Goal: Check status: Check status

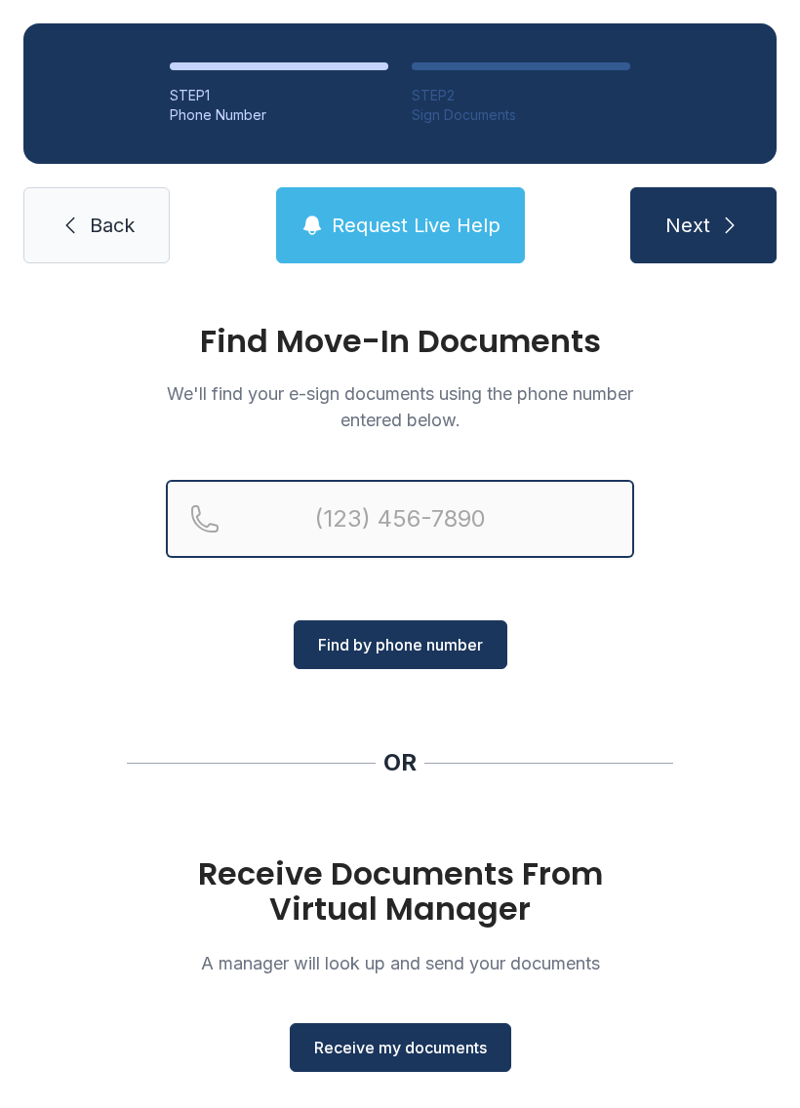
click at [354, 517] on input "Reservation phone number" at bounding box center [400, 519] width 468 height 78
type input "[PHONE_NUMBER]"
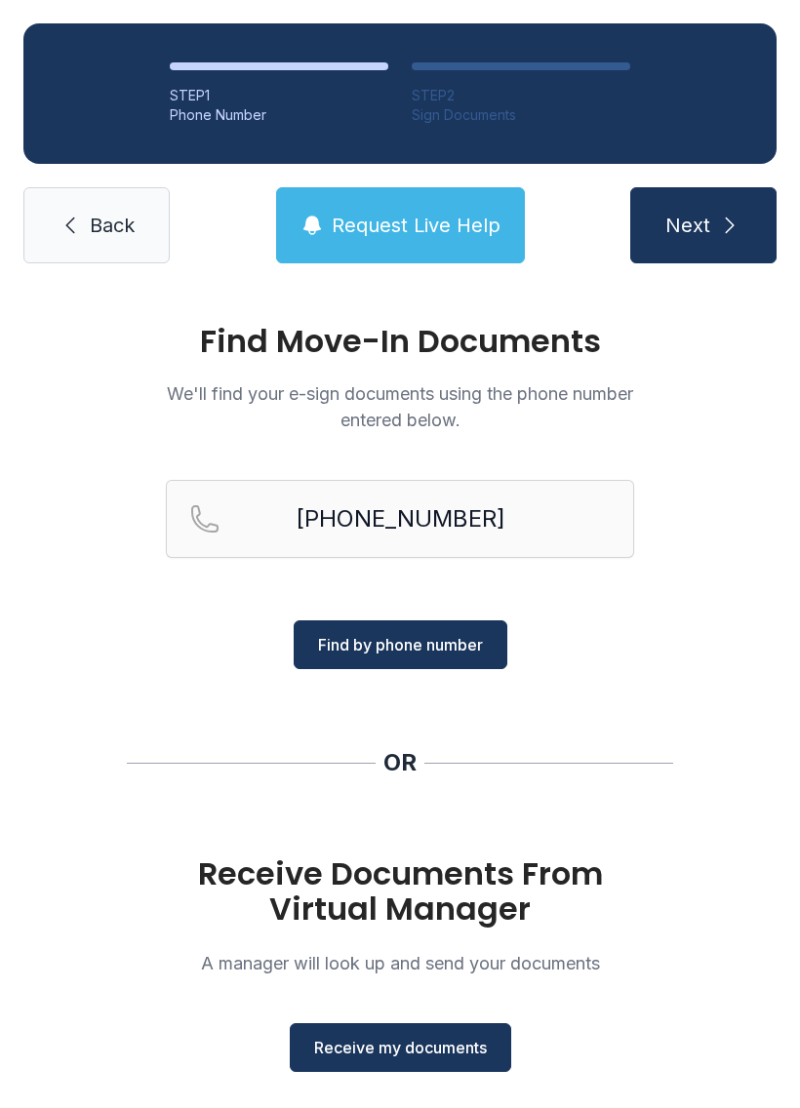
click at [387, 656] on button "Find by phone number" at bounding box center [400, 644] width 214 height 49
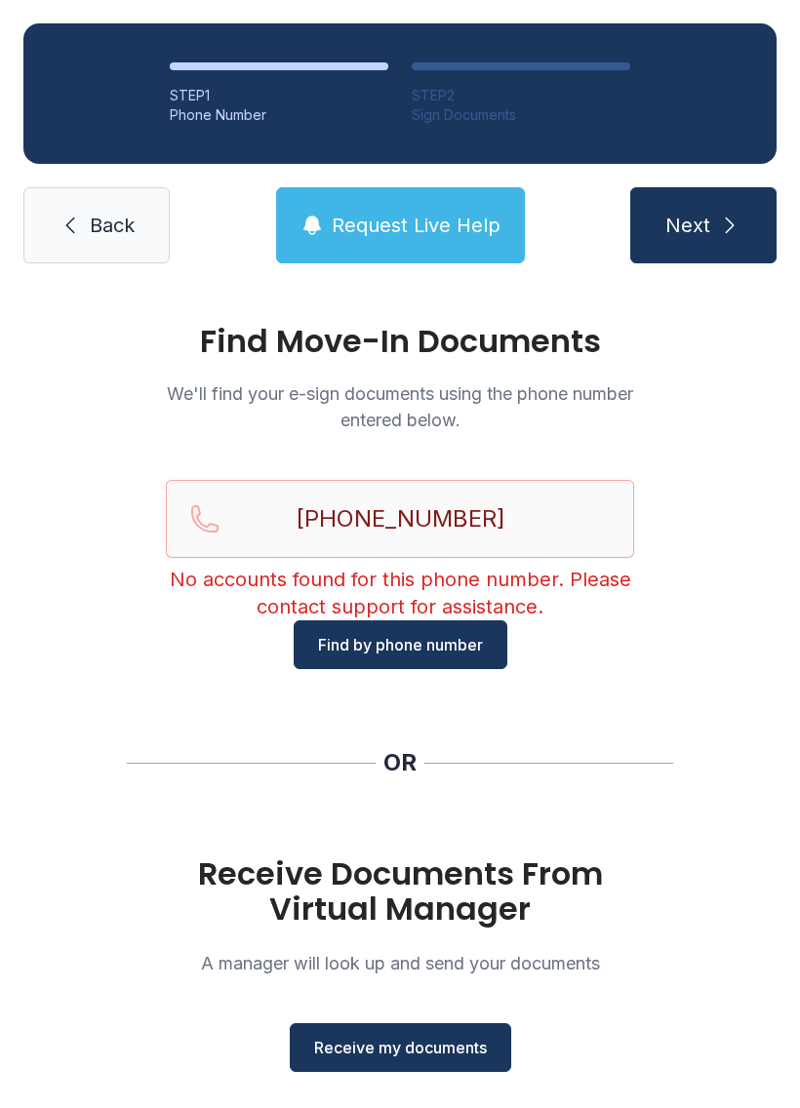
click at [398, 662] on button "Find by phone number" at bounding box center [400, 644] width 214 height 49
click at [381, 220] on span "Request Live Help" at bounding box center [416, 225] width 169 height 27
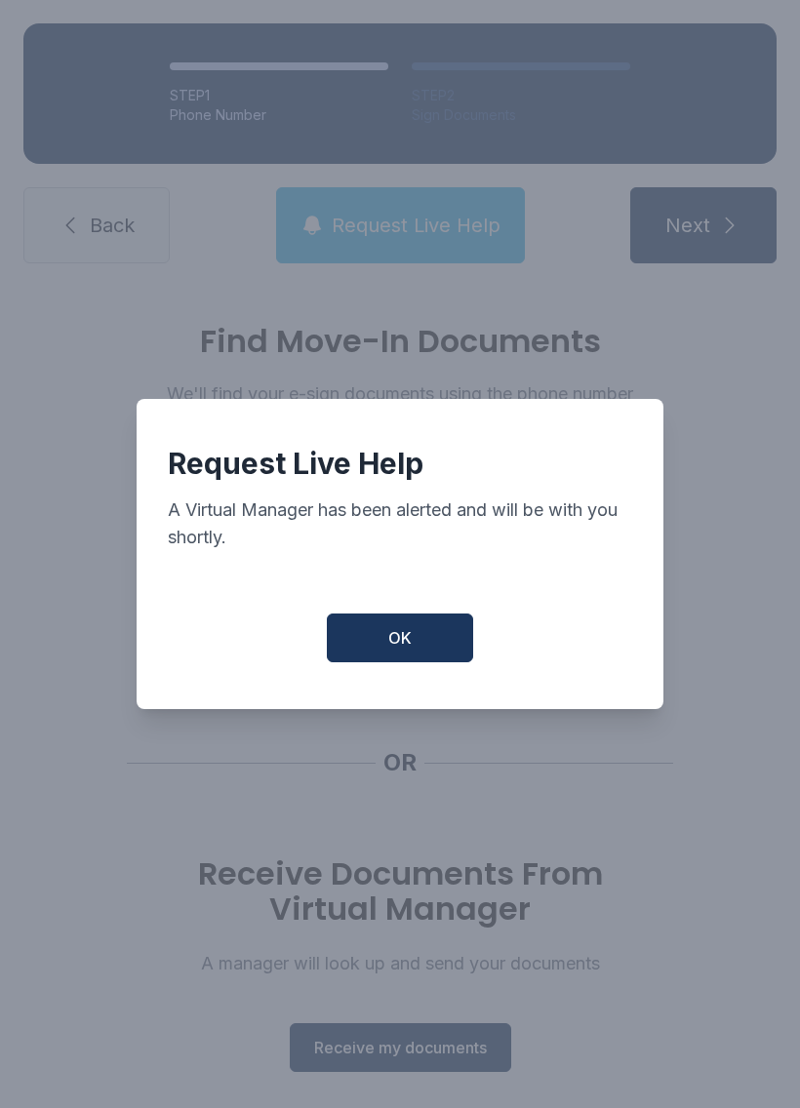
click at [384, 629] on button "OK" at bounding box center [400, 637] width 146 height 49
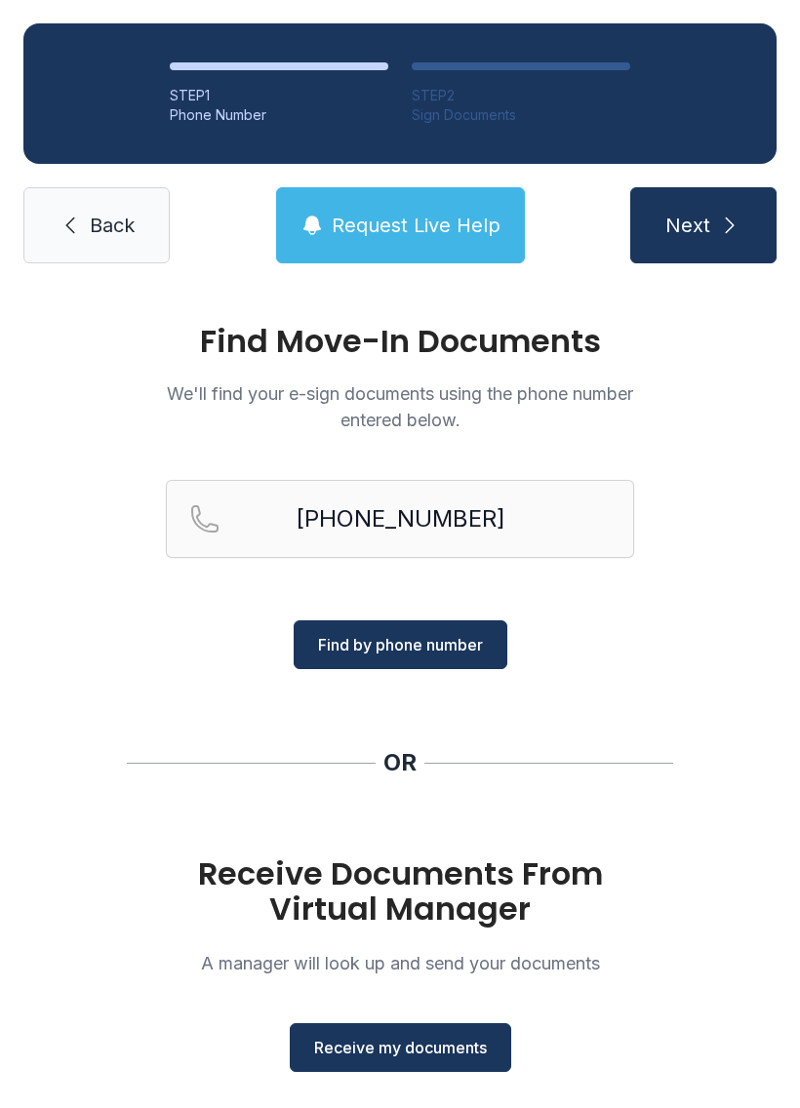
click at [60, 235] on icon at bounding box center [70, 225] width 23 height 23
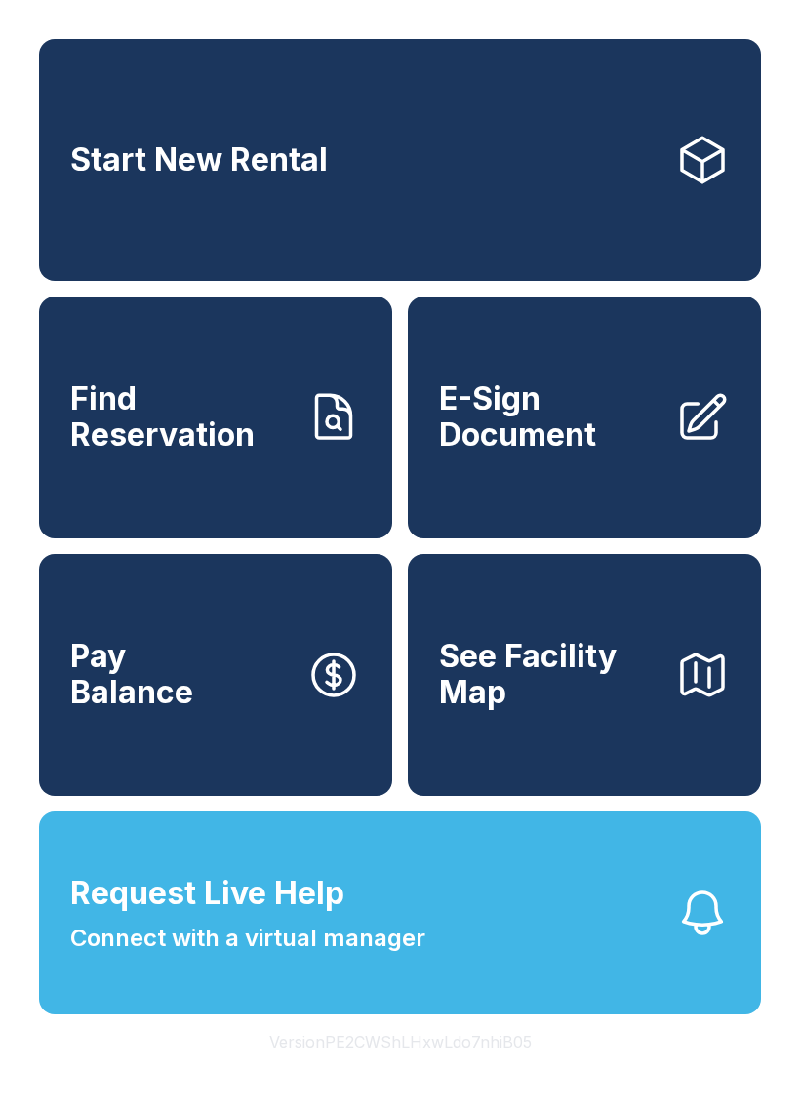
click at [274, 917] on span "Request Live Help" at bounding box center [207, 893] width 274 height 47
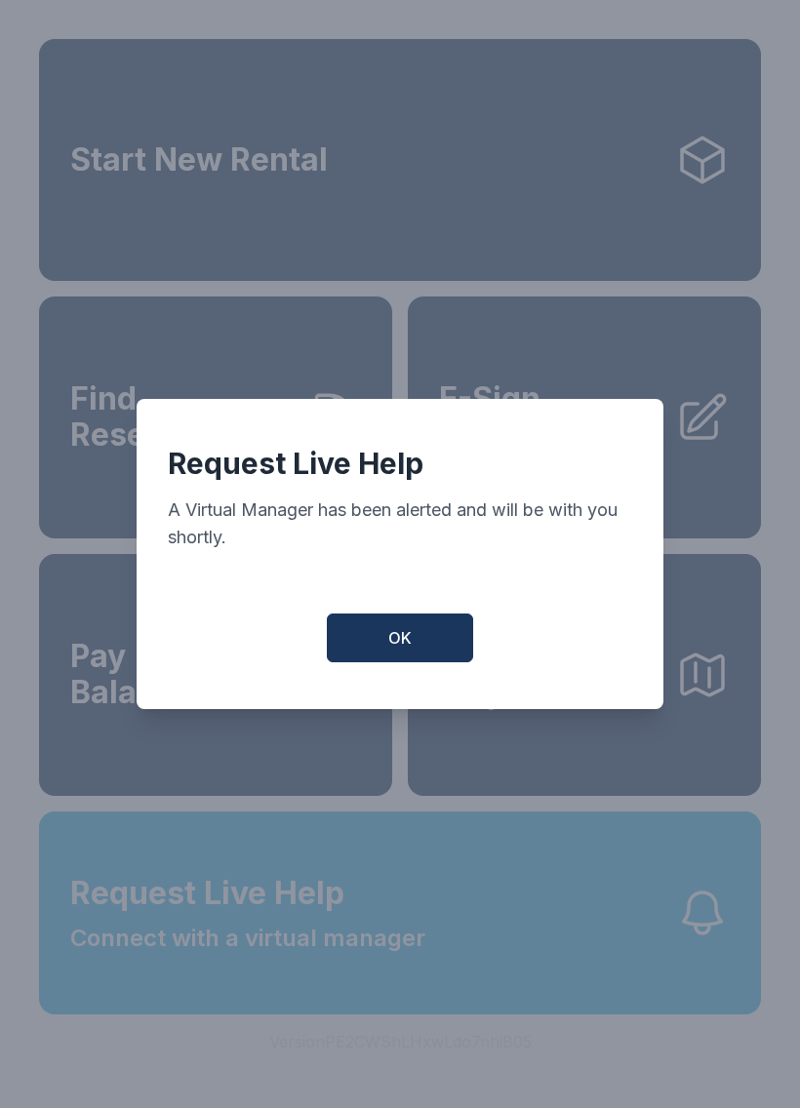
click at [399, 649] on span "OK" at bounding box center [399, 637] width 23 height 23
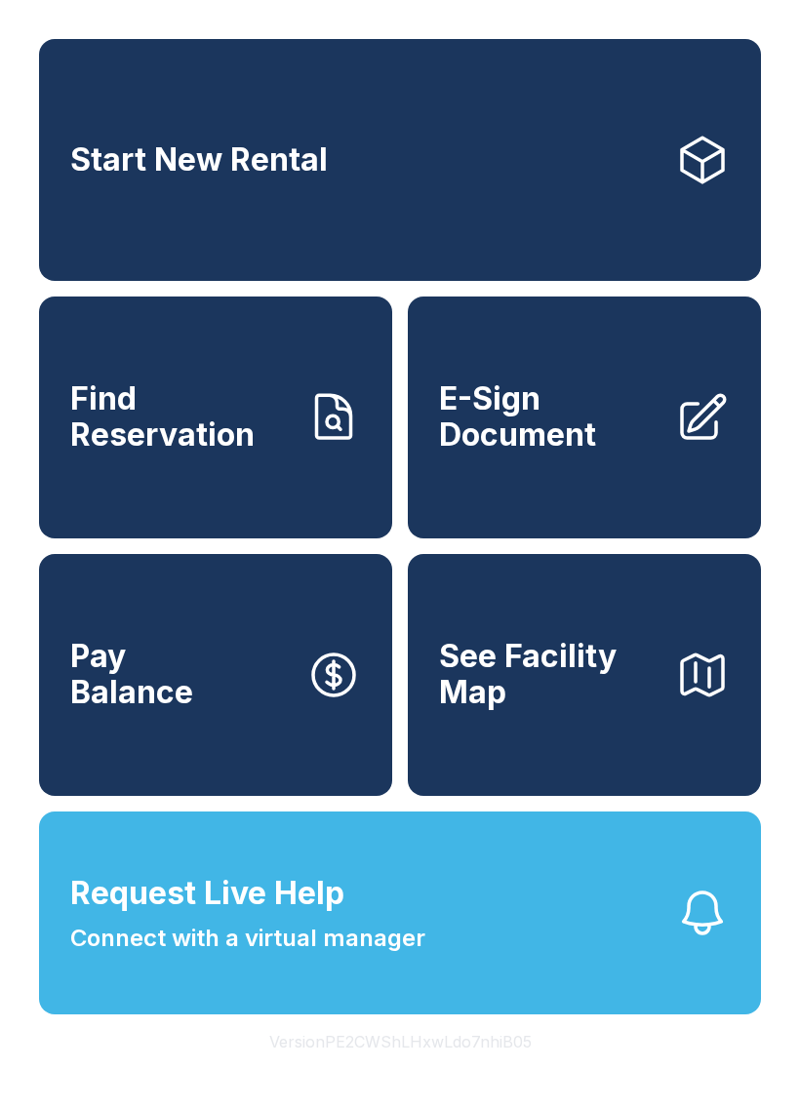
click at [185, 452] on span "Find Reservation" at bounding box center [180, 416] width 220 height 71
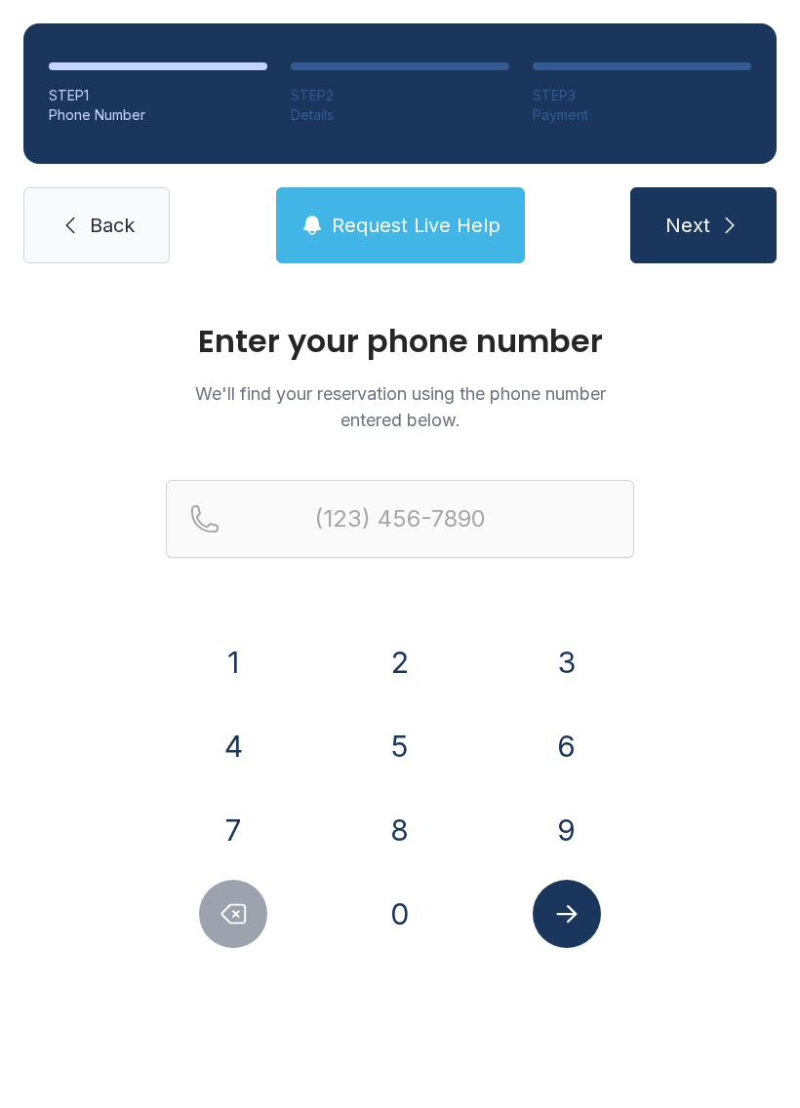
click at [391, 832] on button "8" at bounding box center [400, 830] width 68 height 68
click at [398, 924] on button "0" at bounding box center [400, 913] width 68 height 68
click at [554, 649] on button "3" at bounding box center [566, 662] width 68 height 68
click at [395, 759] on button "5" at bounding box center [400, 746] width 68 height 68
click at [232, 832] on button "7" at bounding box center [233, 830] width 68 height 68
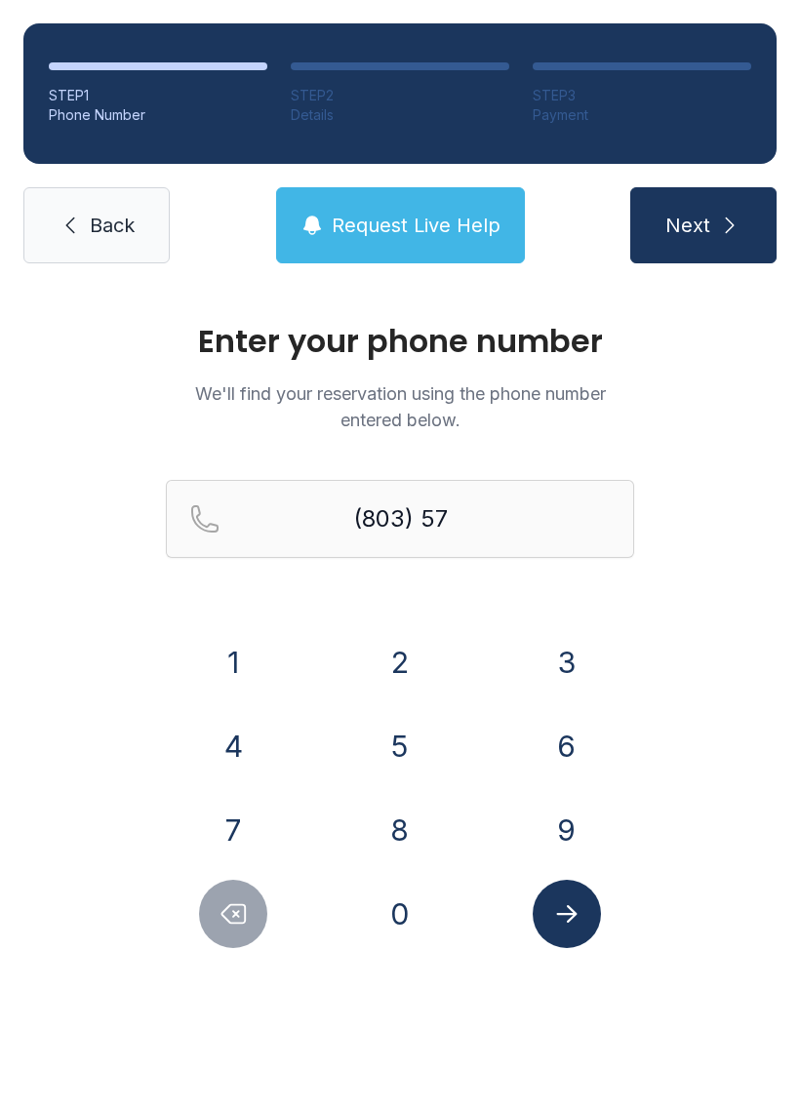
click at [231, 831] on button "7" at bounding box center [233, 830] width 68 height 68
click at [553, 742] on button "6" at bounding box center [566, 746] width 68 height 68
click at [212, 671] on button "1" at bounding box center [233, 662] width 68 height 68
click at [585, 839] on button "9" at bounding box center [566, 830] width 68 height 68
click at [414, 834] on button "8" at bounding box center [400, 830] width 68 height 68
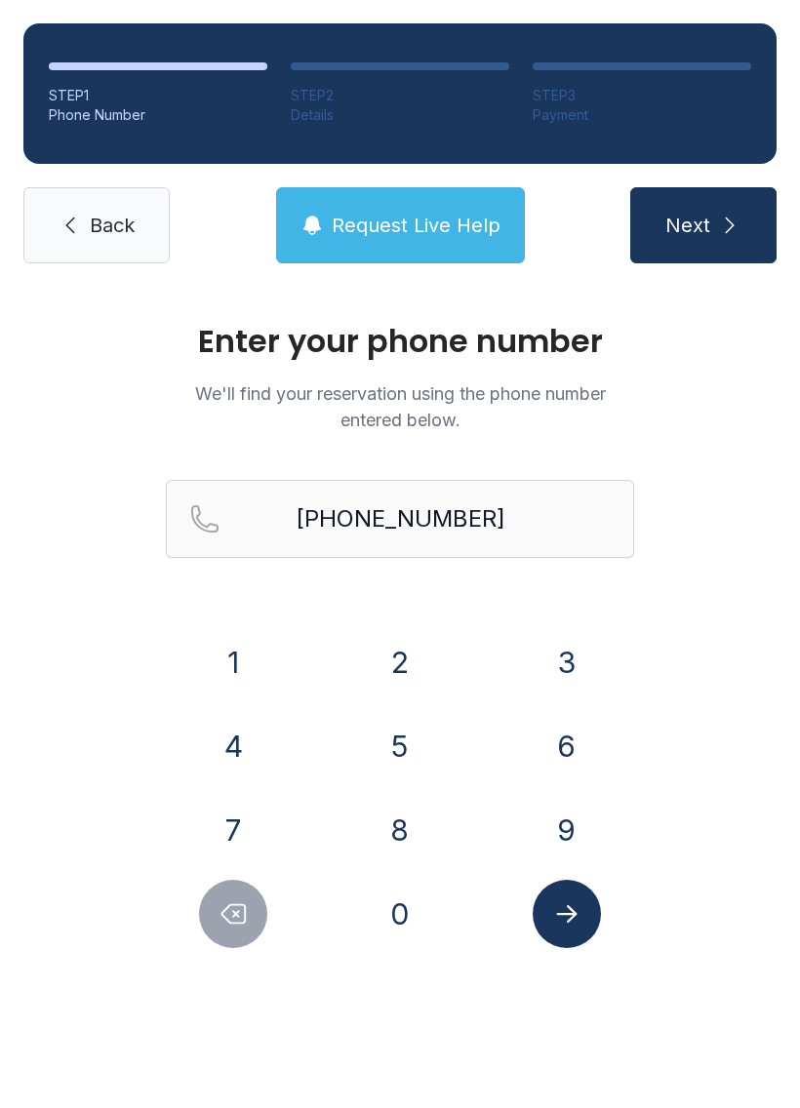
click at [570, 927] on icon "Submit lookup form" at bounding box center [566, 913] width 29 height 29
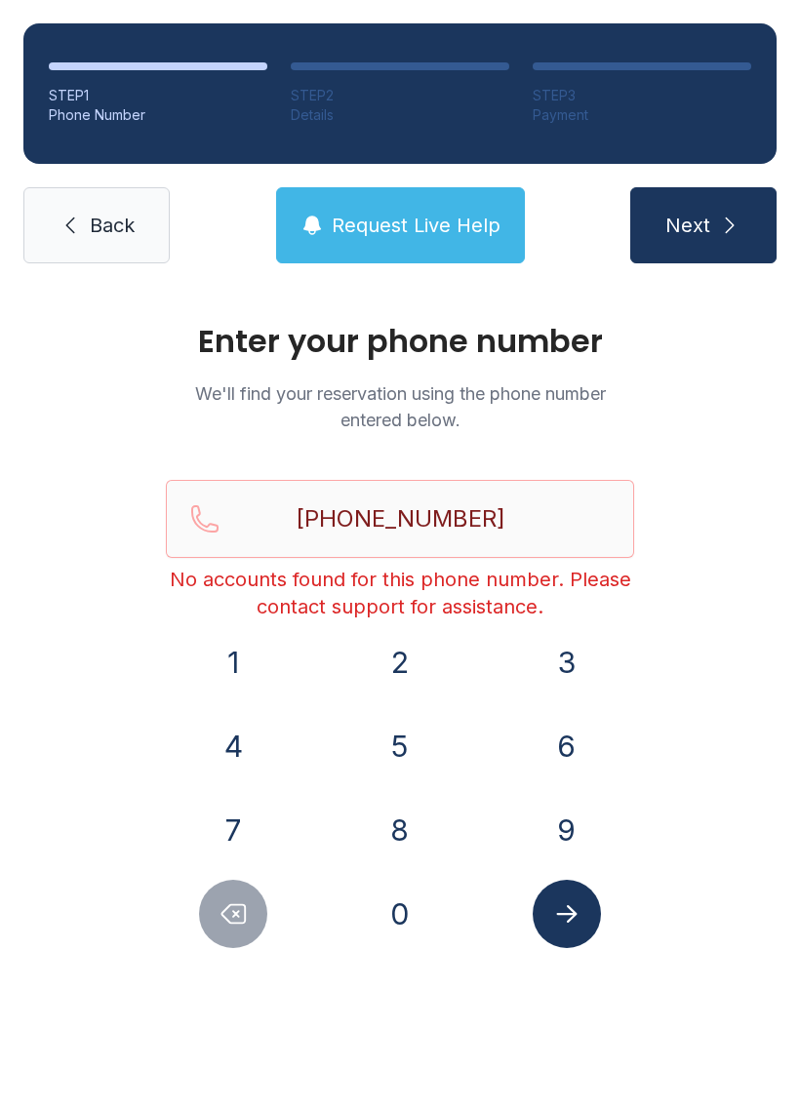
click at [382, 220] on span "Request Live Help" at bounding box center [416, 225] width 169 height 27
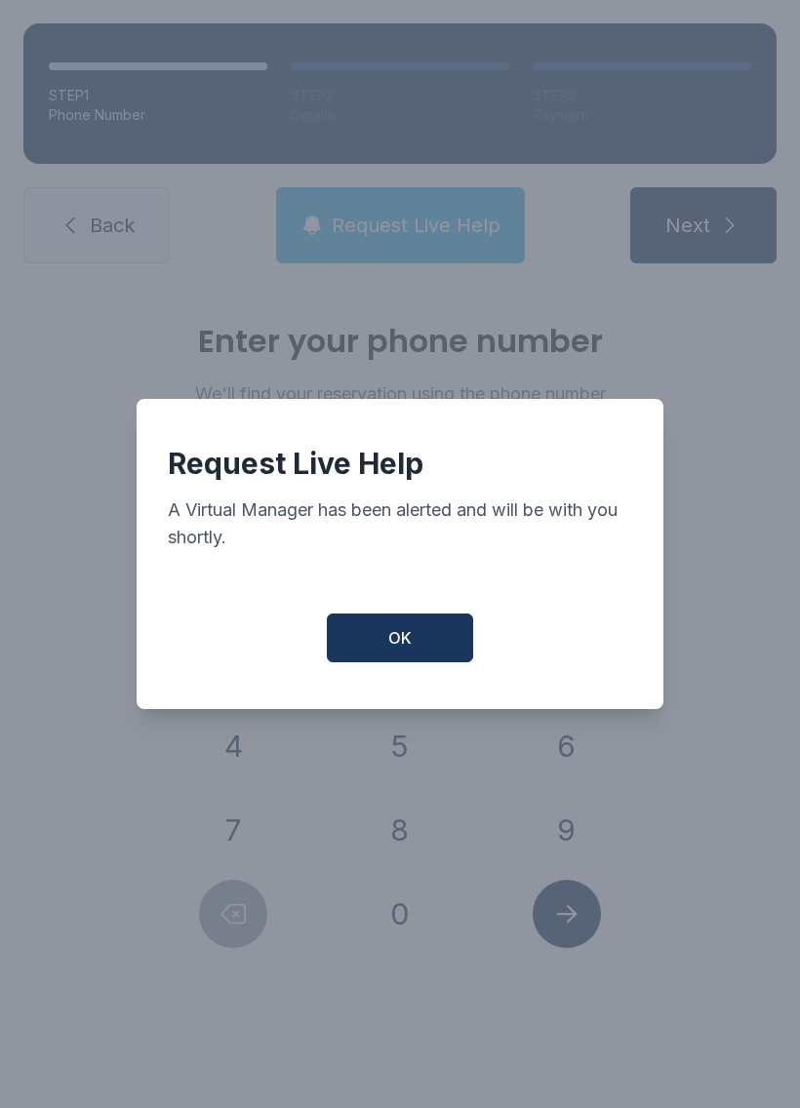
click at [398, 662] on button "OK" at bounding box center [400, 637] width 146 height 49
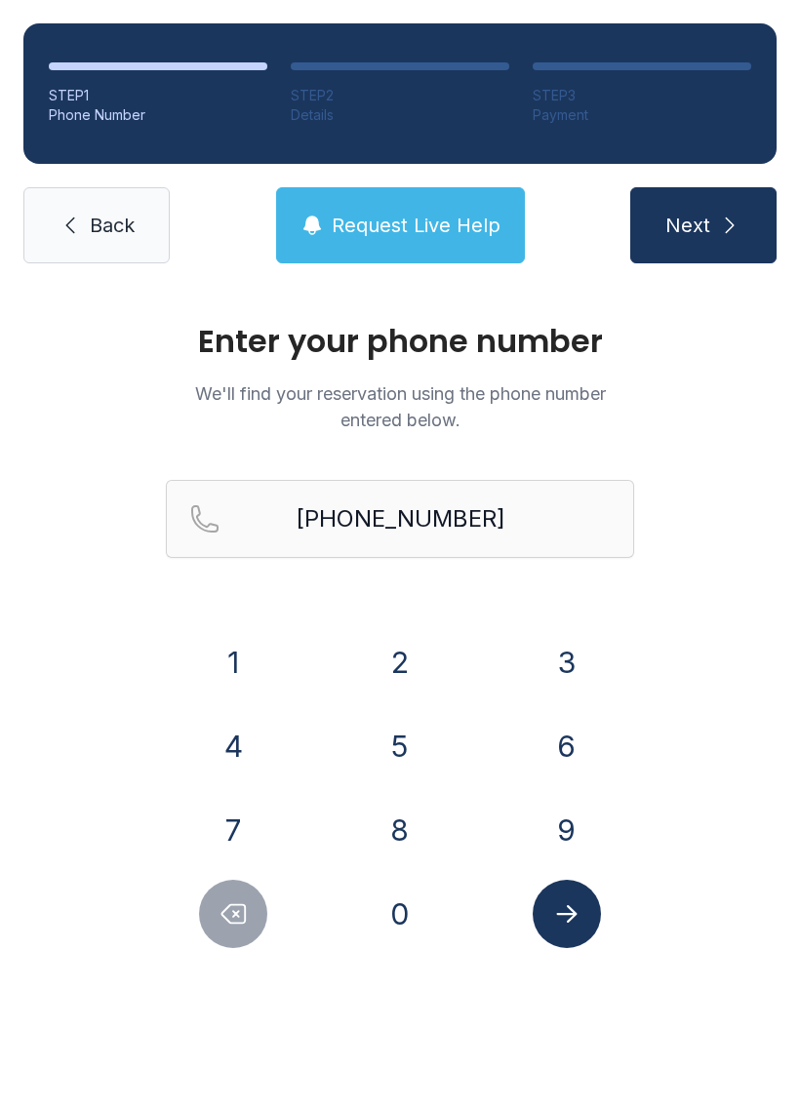
click at [228, 892] on button "Delete number" at bounding box center [233, 913] width 68 height 68
click at [204, 912] on button "Delete number" at bounding box center [233, 913] width 68 height 68
click at [203, 912] on button "Delete number" at bounding box center [233, 913] width 68 height 68
click at [180, 901] on div at bounding box center [234, 913] width 136 height 68
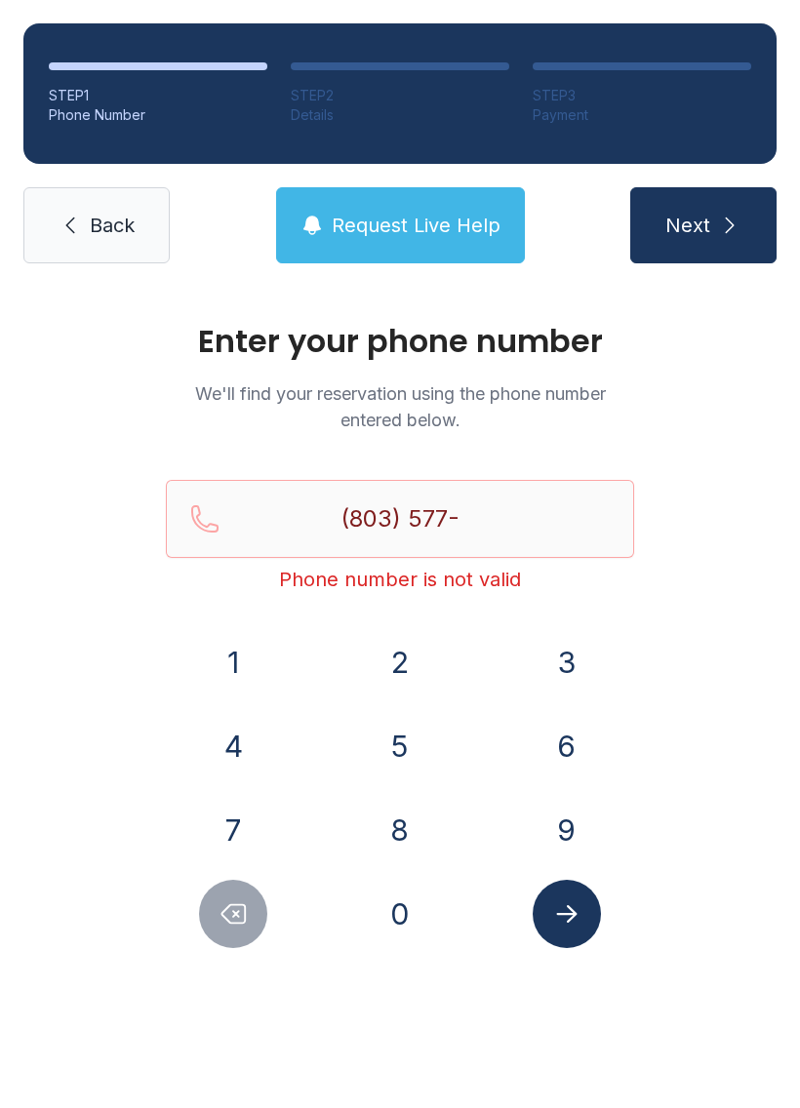
click at [166, 904] on div at bounding box center [234, 913] width 136 height 68
click at [195, 901] on div at bounding box center [234, 913] width 136 height 68
click at [200, 906] on button "Delete number" at bounding box center [233, 913] width 68 height 68
click at [196, 903] on div at bounding box center [234, 913] width 136 height 68
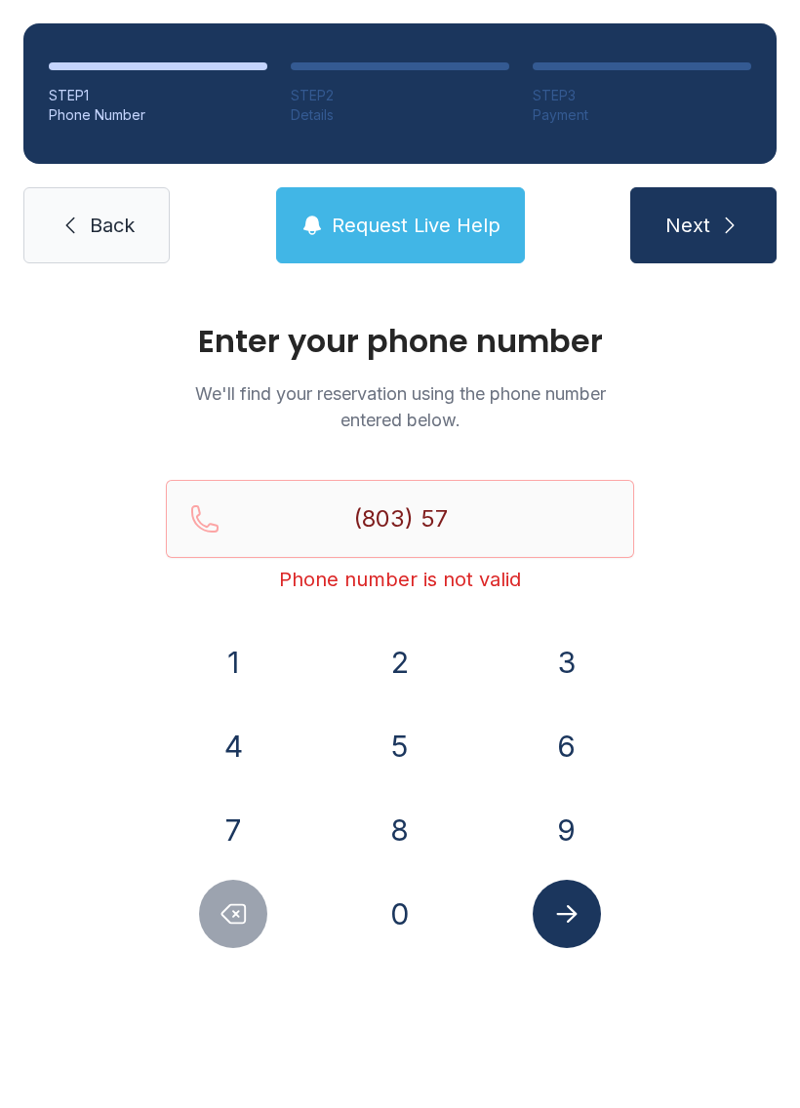
click at [181, 890] on div at bounding box center [234, 913] width 136 height 68
click at [217, 916] on button "Delete number" at bounding box center [233, 913] width 68 height 68
click at [193, 919] on div at bounding box center [234, 913] width 136 height 68
click at [192, 919] on div at bounding box center [234, 913] width 136 height 68
click at [219, 923] on icon "Delete number" at bounding box center [232, 913] width 29 height 29
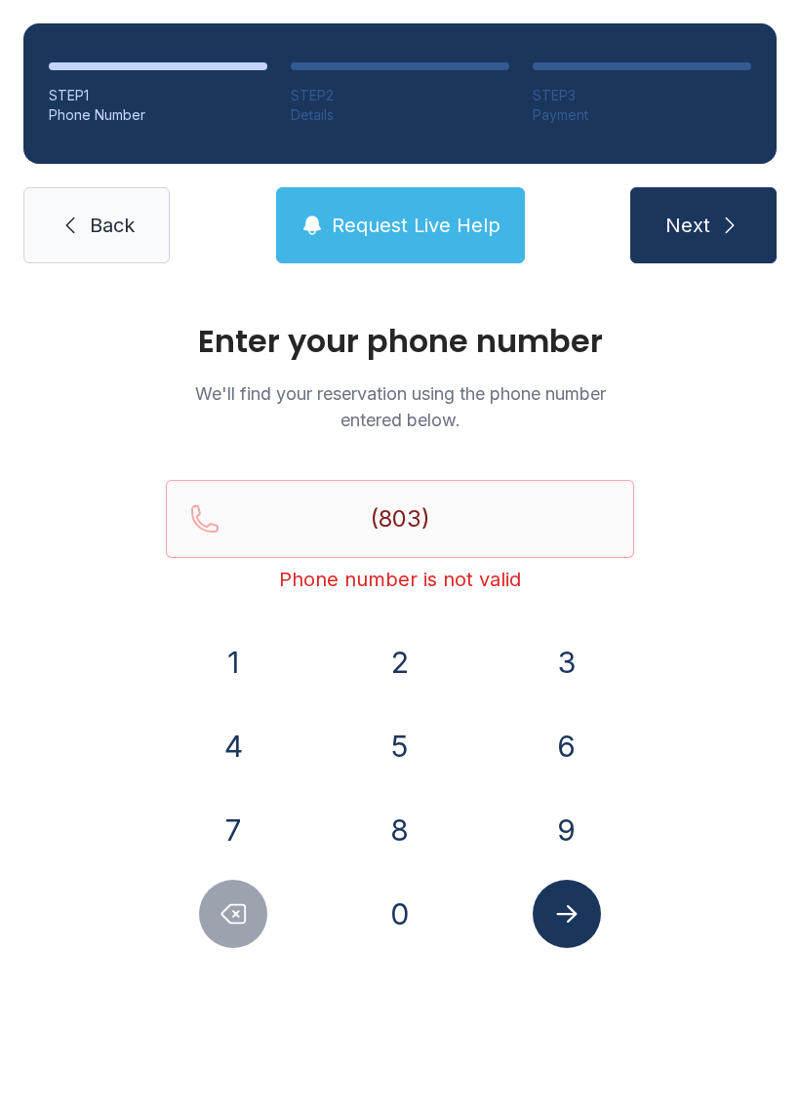
click at [254, 932] on button "Delete number" at bounding box center [233, 913] width 68 height 68
type input "(8"
click at [220, 906] on icon "Delete number" at bounding box center [232, 913] width 29 height 29
click at [220, 905] on icon "Delete number" at bounding box center [232, 913] width 29 height 29
